Goal: Communication & Community: Ask a question

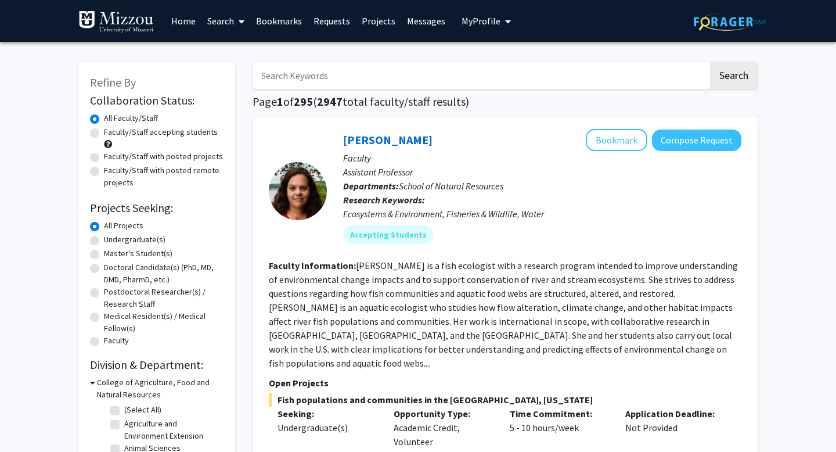
click at [433, 71] on input "Search Keywords" at bounding box center [481, 75] width 456 height 27
type input "[PERSON_NAME]"
click at [710, 62] on button "Search" at bounding box center [734, 75] width 48 height 27
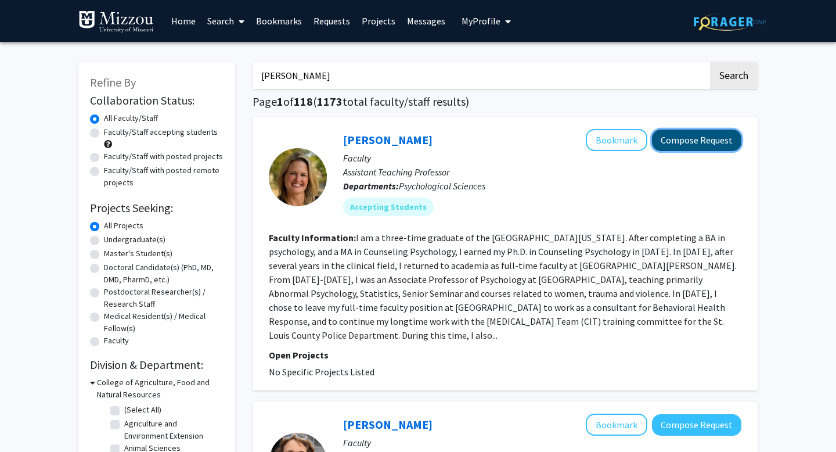
click at [668, 148] on button "Compose Request" at bounding box center [696, 140] width 89 height 21
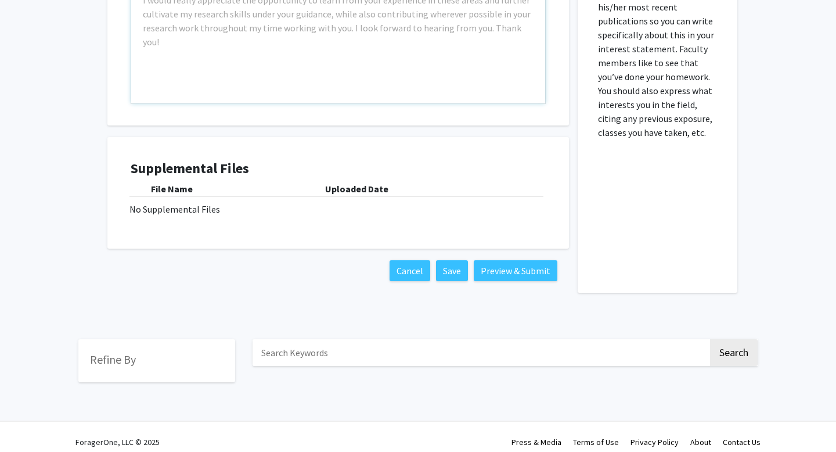
scroll to position [434, 0]
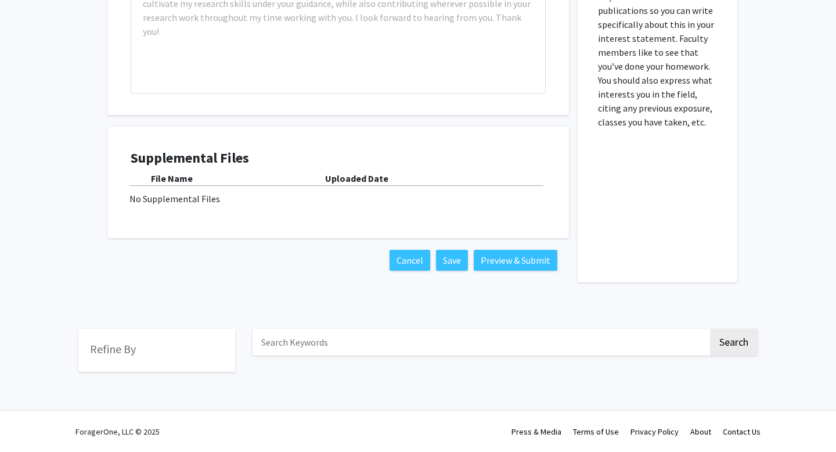
type input "[PERSON_NAME]"
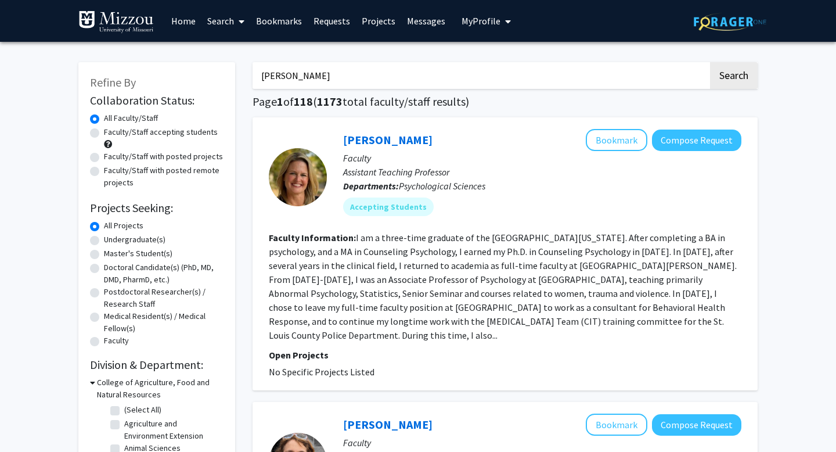
click at [297, 162] on div at bounding box center [298, 177] width 58 height 58
click at [376, 144] on link "[PERSON_NAME]" at bounding box center [387, 139] width 89 height 15
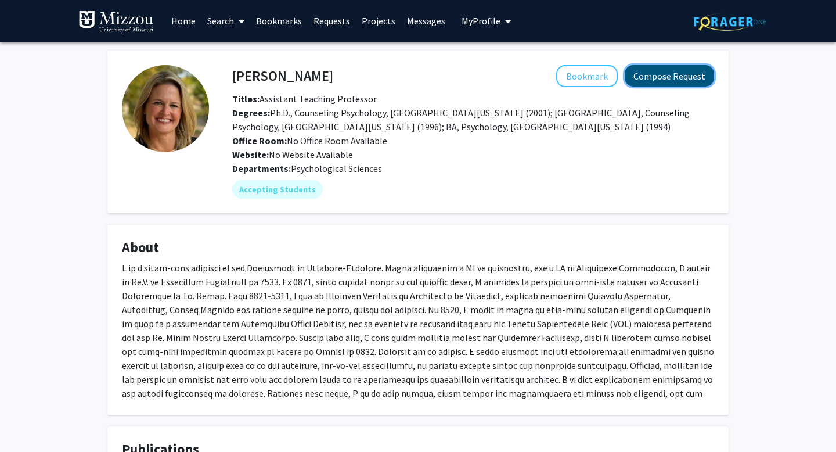
click at [672, 83] on button "Compose Request" at bounding box center [669, 75] width 89 height 21
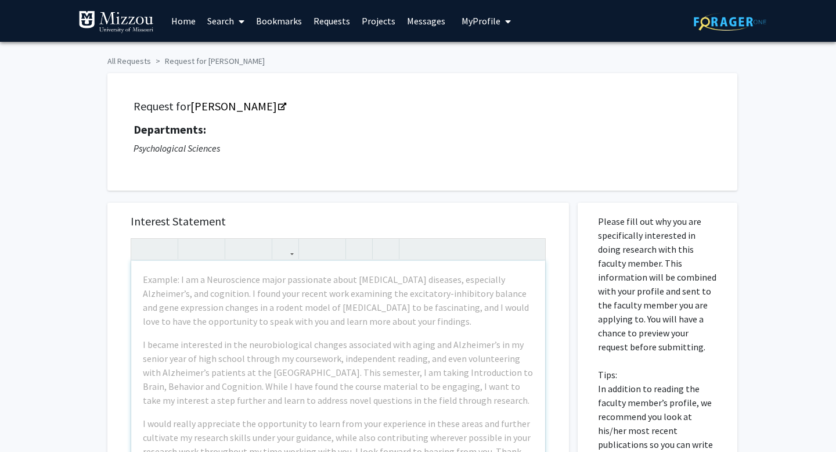
click at [298, 330] on div "Example: I am a Neuroscience major passionate about [MEDICAL_DATA] diseases, es…" at bounding box center [338, 394] width 414 height 266
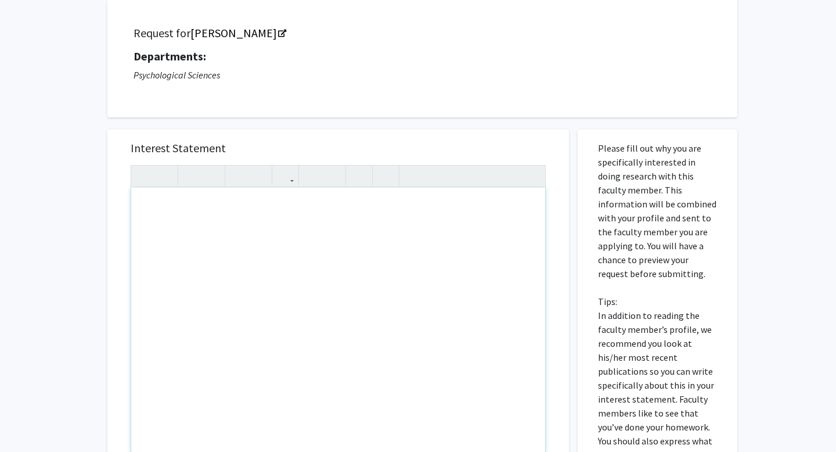
scroll to position [80, 0]
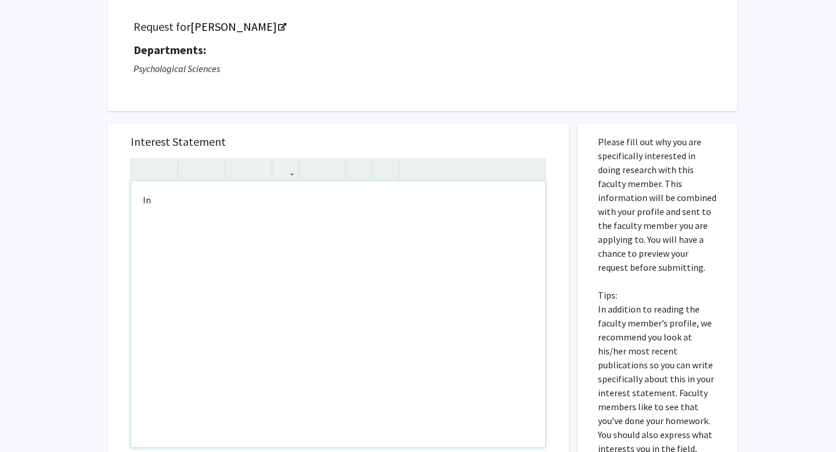
type textarea "I"
type textarea "!"
type textarea "Hi! My name is [PERSON_NAME] and I am a junior in your Research Methods 2 class!"
click at [510, 131] on div "Interest Statement Hi! My name is [PERSON_NAME] and I am a junior in your Resea…" at bounding box center [338, 296] width 438 height 346
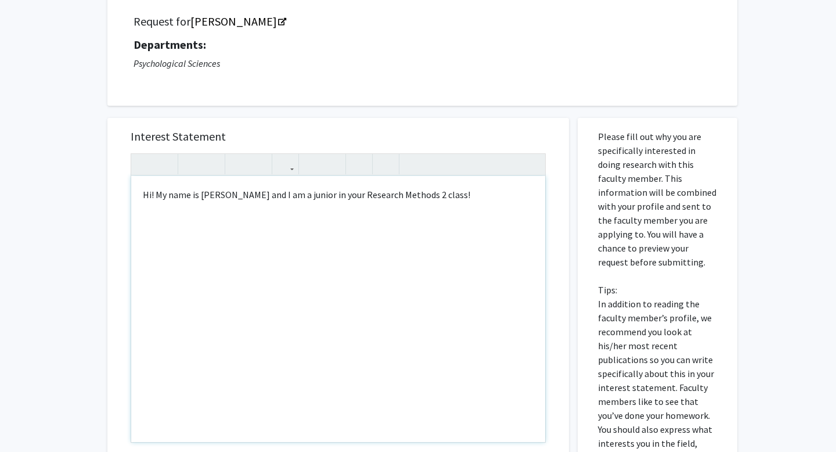
scroll to position [325, 0]
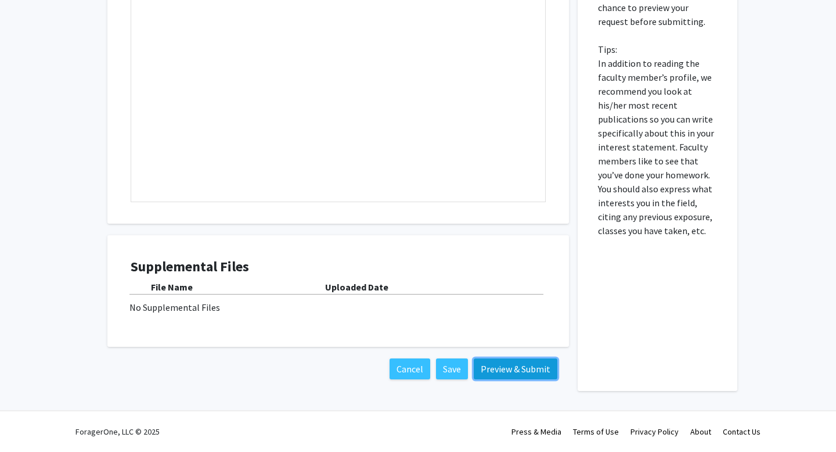
click at [516, 362] on button "Preview & Submit" at bounding box center [516, 368] width 84 height 21
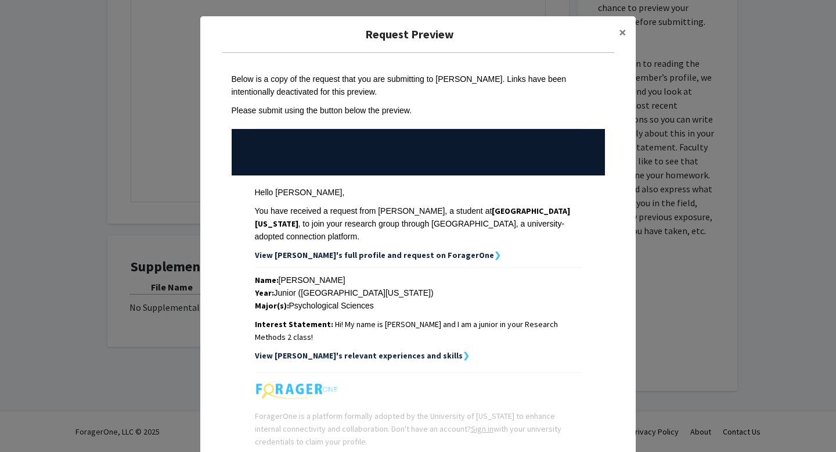
scroll to position [74, 0]
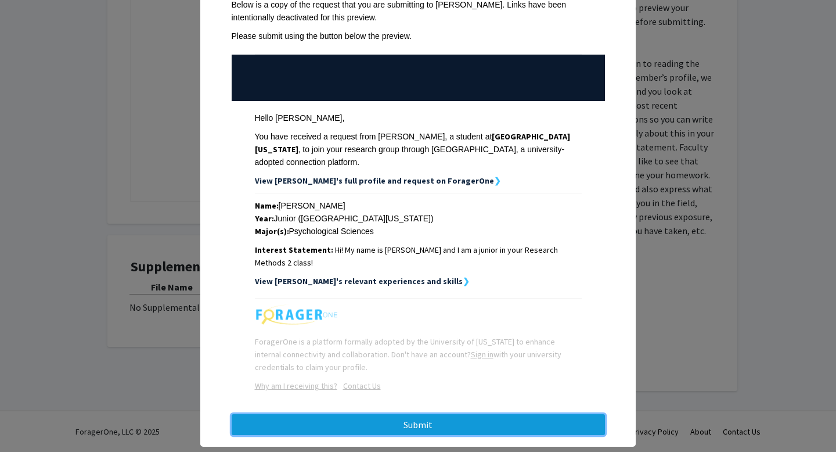
click at [419, 414] on button "Submit" at bounding box center [418, 424] width 373 height 21
